Goal: Find contact information: Obtain details needed to contact an individual or organization

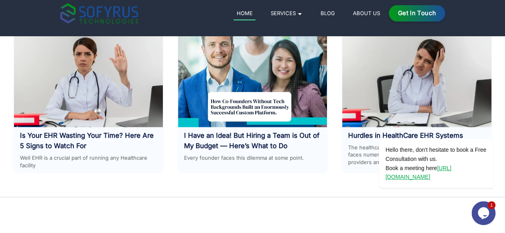
scroll to position [3664, 0]
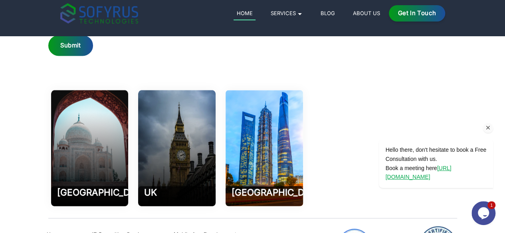
click at [485, 128] on icon "Chat attention grabber" at bounding box center [487, 127] width 7 height 7
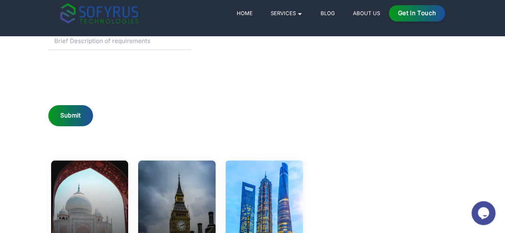
click at [485, 210] on icon "Chat widget" at bounding box center [482, 213] width 11 height 12
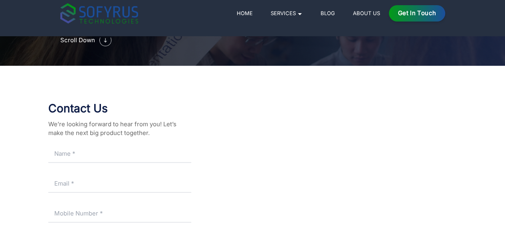
scroll to position [94, 0]
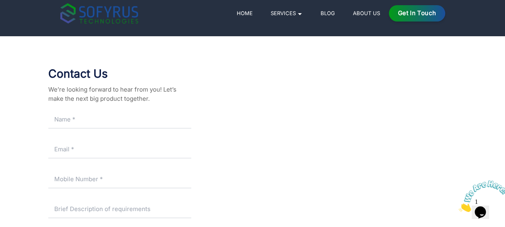
scroll to position [1389, 0]
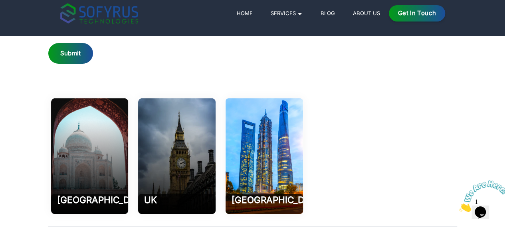
click at [458, 207] on icon "Close" at bounding box center [458, 210] width 0 height 7
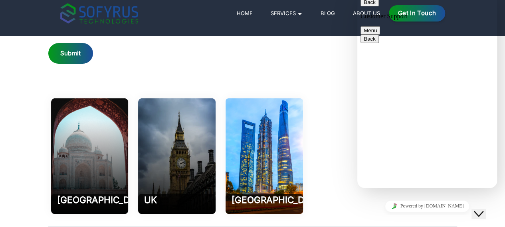
scroll to position [409, 0]
click at [483, 209] on icon "Close Chat This icon closes the chat window." at bounding box center [479, 214] width 10 height 10
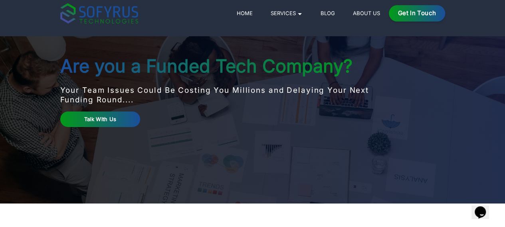
scroll to position [0, 0]
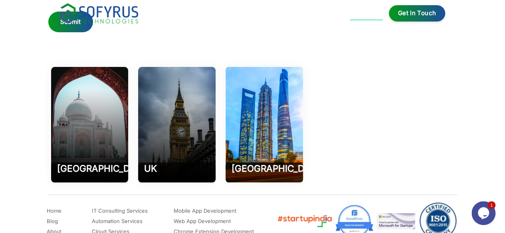
click at [486, 216] on icon "Chat widget" at bounding box center [482, 213] width 11 height 12
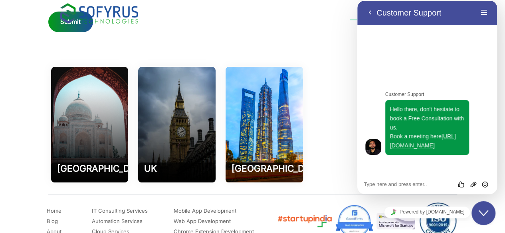
click at [403, 187] on textarea at bounding box center [426, 185] width 127 height 6
click at [385, 188] on div "Rate this chat Upload File Insert emoji" at bounding box center [427, 184] width 140 height 20
click at [385, 183] on textarea at bounding box center [426, 185] width 127 height 6
click at [306, 89] on div "[GEOGRAPHIC_DATA] 202002 Phone [PHONE_NUMBER] Email: [EMAIL_ADDRESS][DOMAIN_NAM…" at bounding box center [176, 125] width 257 height 116
click at [408, 183] on textarea at bounding box center [426, 185] width 127 height 6
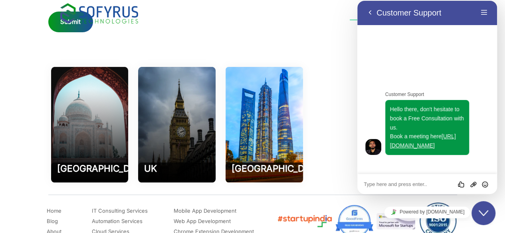
paste textarea "Hello Dear, This is [PERSON_NAME] from Paymob, a leading payment solutions prov…"
type textarea "Hello Dear, This is [PERSON_NAME] from Paymob, a leading payment solutions prov…"
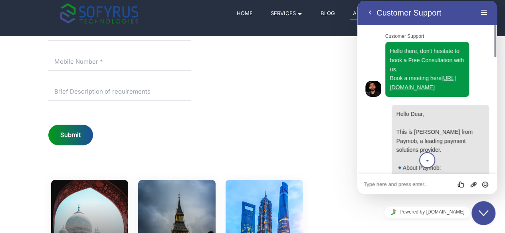
scroll to position [1036, 0]
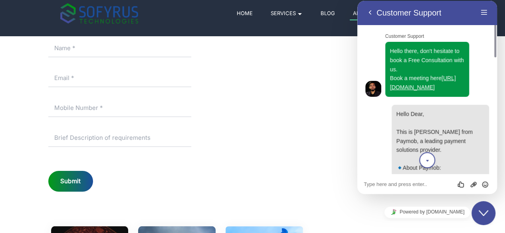
click at [372, 97] on img at bounding box center [373, 89] width 16 height 16
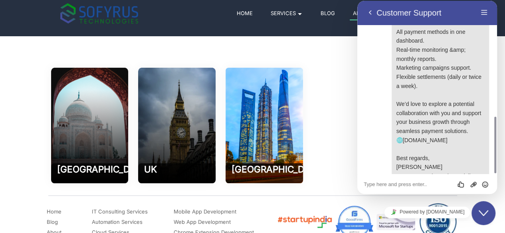
scroll to position [1195, 0]
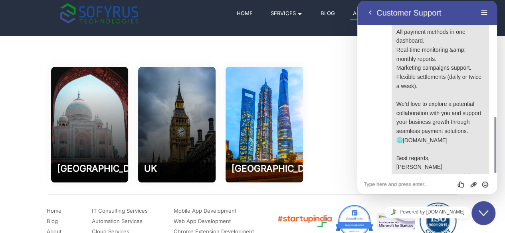
click at [404, 183] on textarea at bounding box center [426, 185] width 127 height 6
paste textarea "📌 I would like to get in touch with someone from the management or the accounts…"
type textarea "📌 I would like to get in touch with someone from the management or the accounts…"
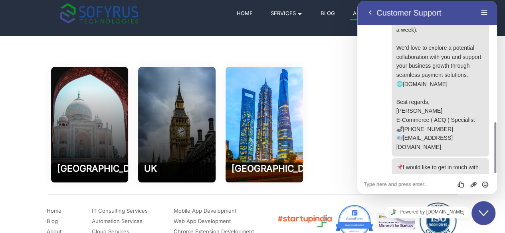
click at [304, 118] on div "[GEOGRAPHIC_DATA] 202002 Phone [PHONE_NUMBER] Email: [EMAIL_ADDRESS][DOMAIN_NAM…" at bounding box center [176, 125] width 257 height 116
click at [475, 184] on icon "Group of buttons" at bounding box center [473, 184] width 7 height 7
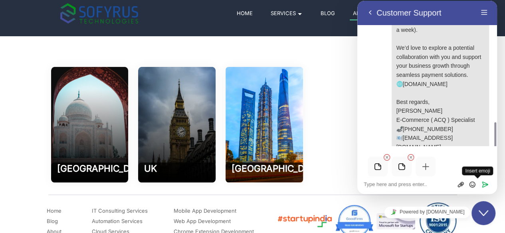
click at [454, 181] on button "Upload File" at bounding box center [460, 185] width 12 height 8
click at [407, 172] on li at bounding box center [401, 167] width 20 height 20
click at [408, 182] on textarea at bounding box center [426, 185] width 127 height 6
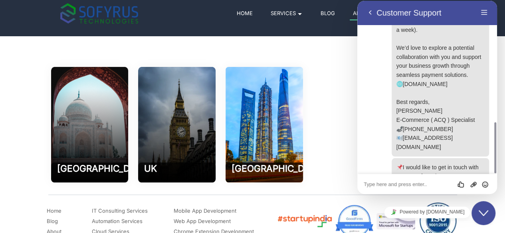
scroll to position [456, 0]
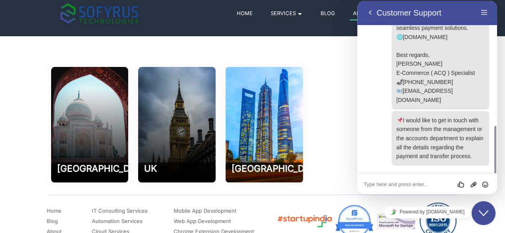
click at [306, 118] on div "[GEOGRAPHIC_DATA] 202002 Phone [PHONE_NUMBER] Email: [EMAIL_ADDRESS][DOMAIN_NAM…" at bounding box center [176, 125] width 257 height 116
click at [378, 22] on div "Back Customer Support Menu" at bounding box center [427, 12] width 140 height 25
click at [369, 17] on span "primary" at bounding box center [370, 20] width 6 height 6
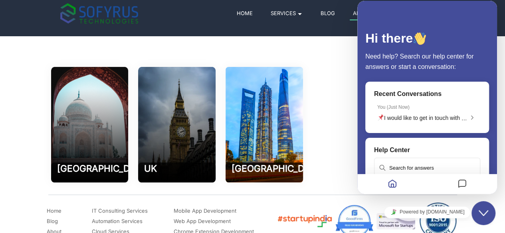
click at [306, 127] on div "[GEOGRAPHIC_DATA] 202002 Phone [PHONE_NUMBER] Email: [EMAIL_ADDRESS][DOMAIN_NAM…" at bounding box center [176, 125] width 257 height 116
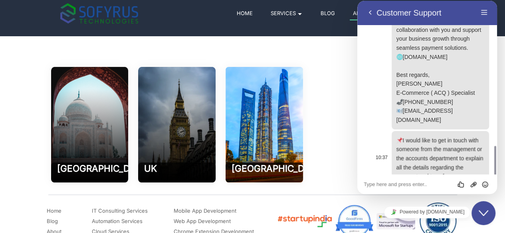
scroll to position [456, 0]
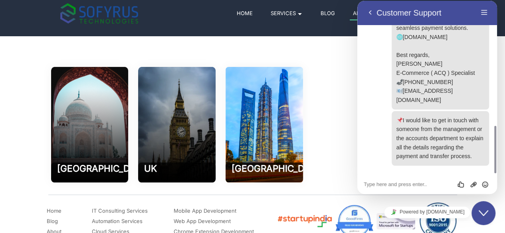
click at [478, 220] on button "Close Chat This icon closes the chat window." at bounding box center [483, 213] width 24 height 24
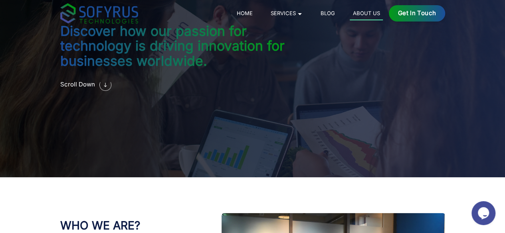
scroll to position [0, 0]
